Goal: Task Accomplishment & Management: Use online tool/utility

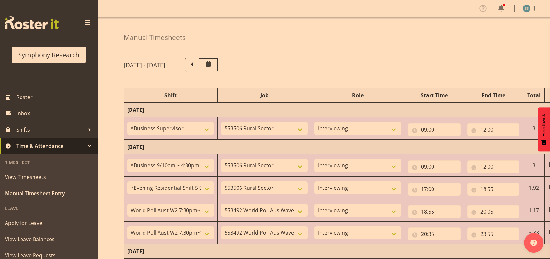
select select "1607"
select select "10587"
select select "47"
select select "26078"
select select "10587"
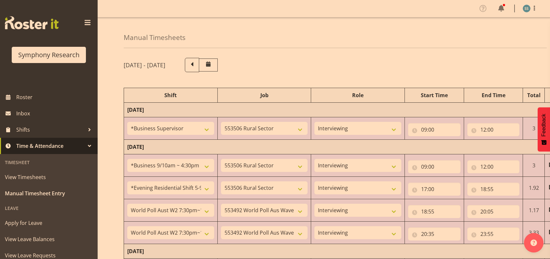
select select "47"
select select "48116"
select select "10587"
select select "47"
select select "56692"
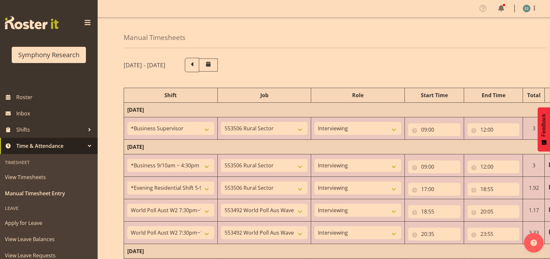
select select "10499"
select select "47"
select select "56692"
select select "10499"
select select "47"
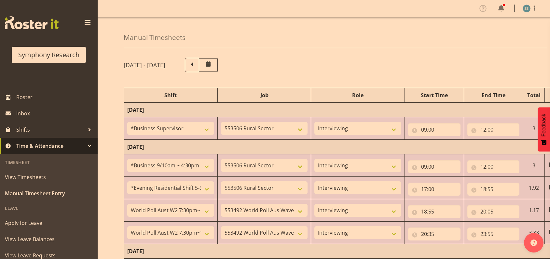
select select "48116"
select select "9426"
select select "47"
